Goal: Navigation & Orientation: Find specific page/section

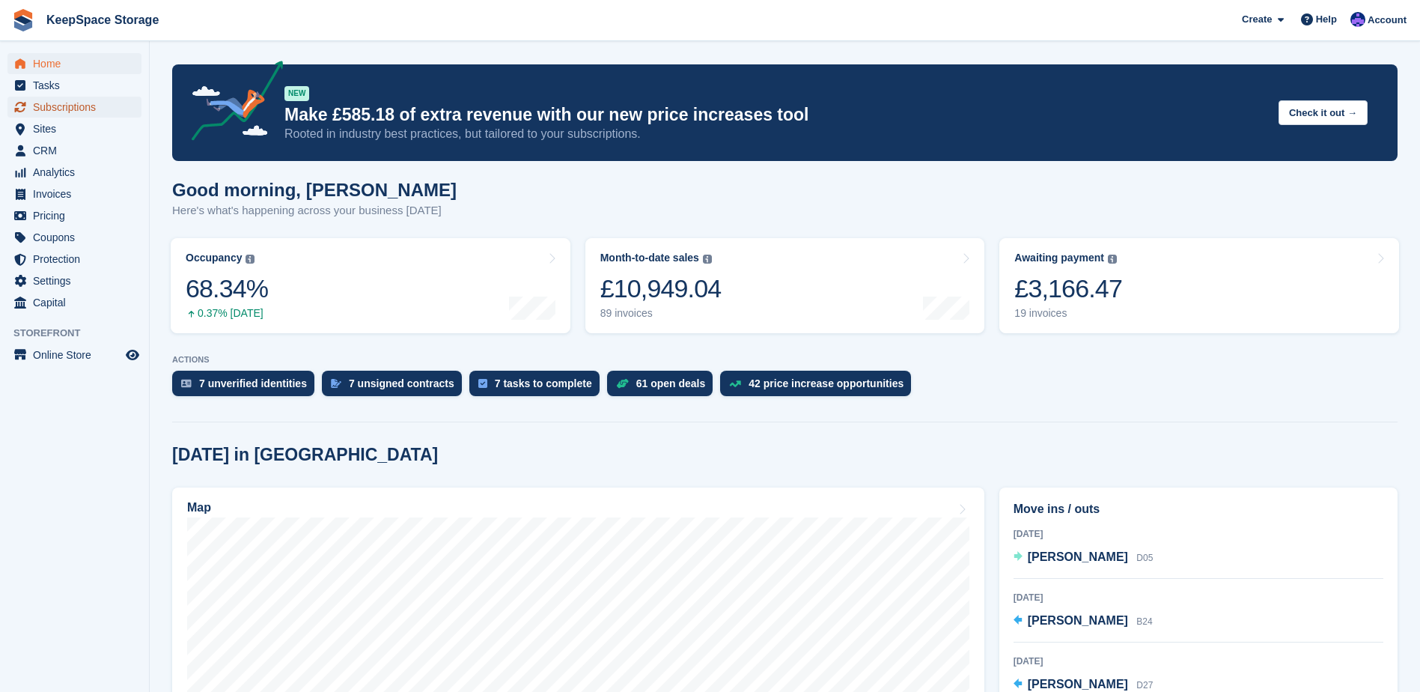
click at [103, 108] on span "Subscriptions" at bounding box center [78, 107] width 90 height 21
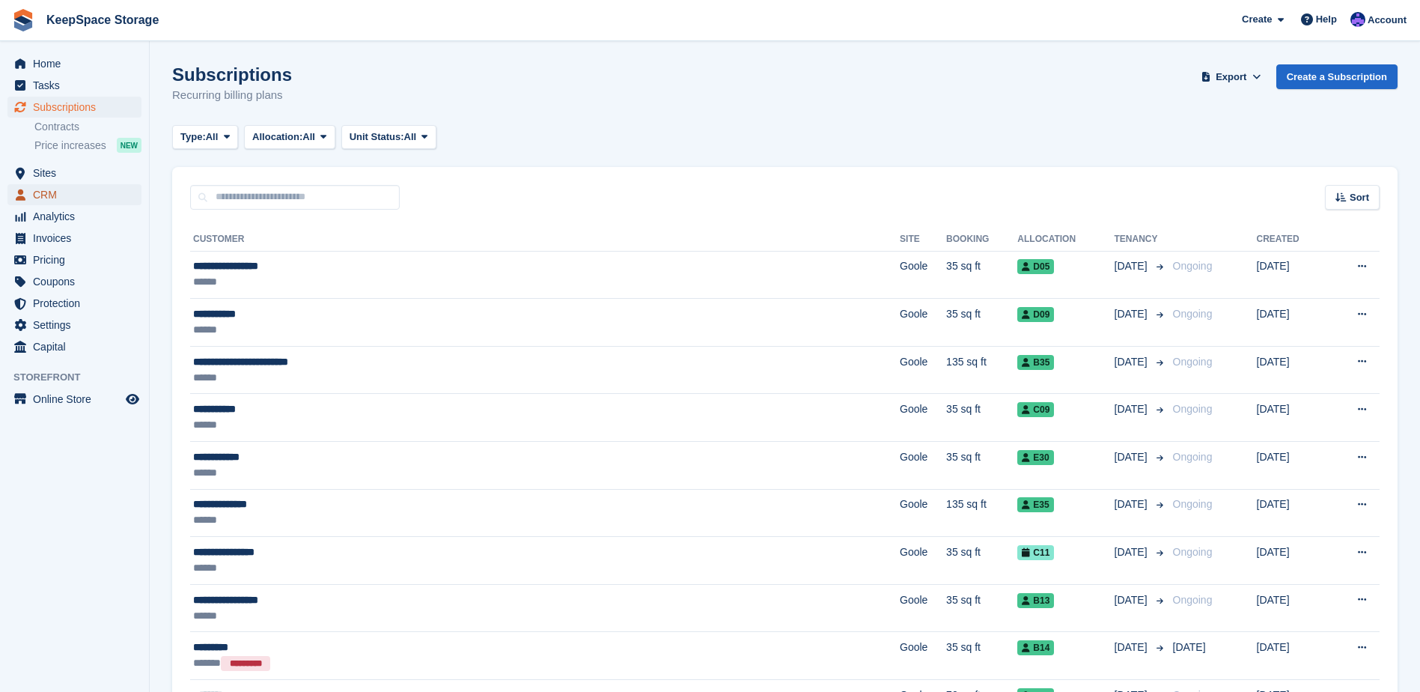
click at [70, 190] on span "CRM" at bounding box center [78, 194] width 90 height 21
